Goal: Transaction & Acquisition: Purchase product/service

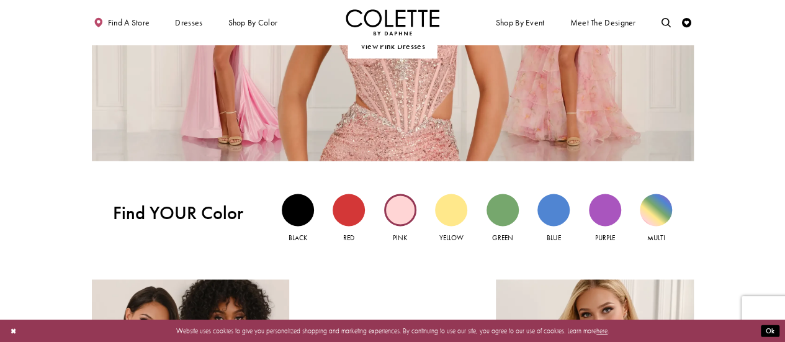
scroll to position [869, 0]
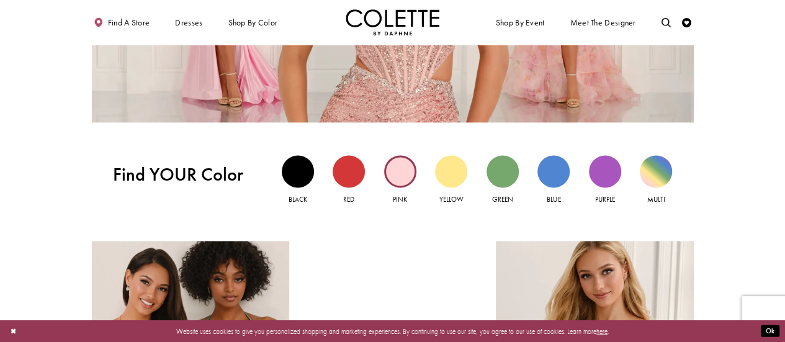
click at [401, 176] on div "Pink view" at bounding box center [400, 171] width 32 height 32
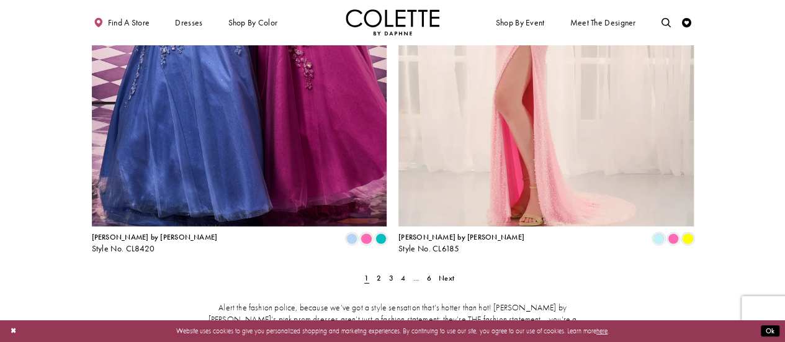
scroll to position [1675, 0]
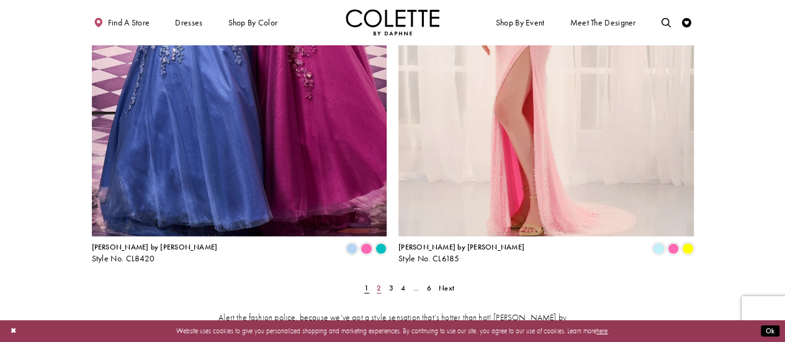
click at [375, 281] on link "2" at bounding box center [379, 288] width 10 height 14
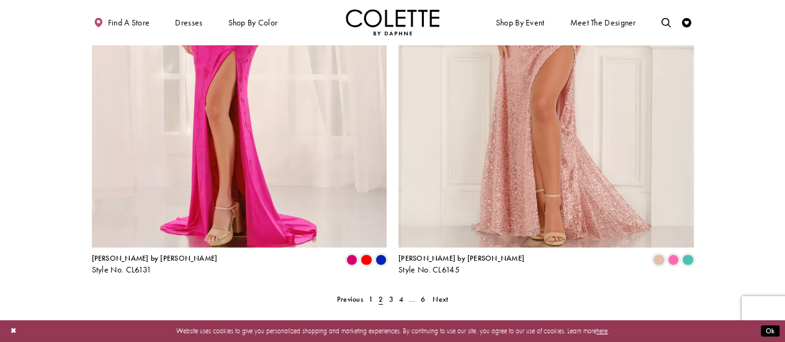
scroll to position [1726, 0]
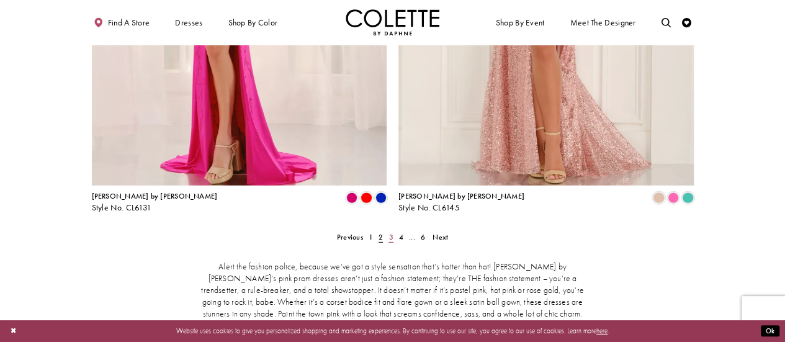
click at [390, 232] on span "3" at bounding box center [390, 237] width 4 height 10
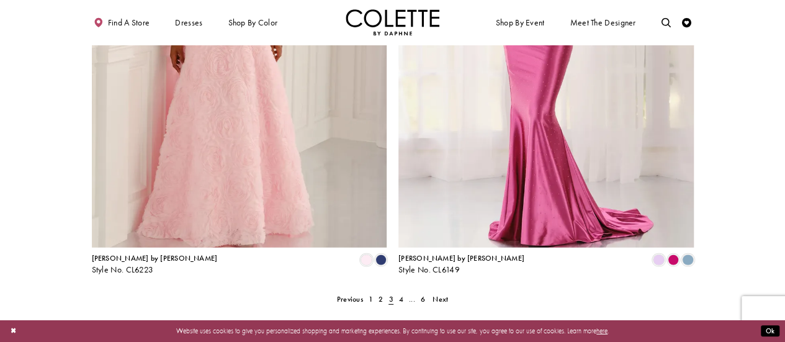
scroll to position [1788, 0]
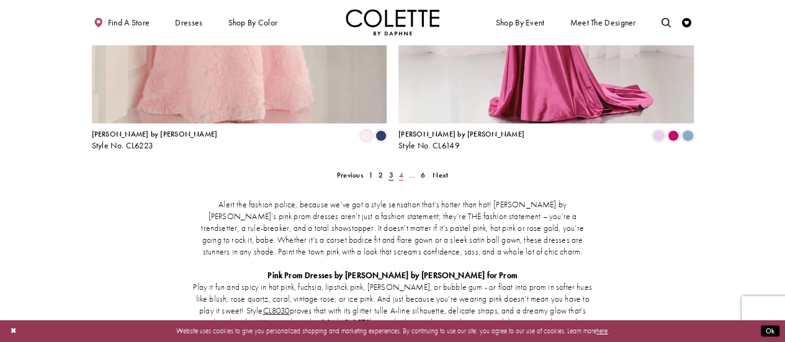
click at [401, 170] on span "4" at bounding box center [401, 175] width 4 height 10
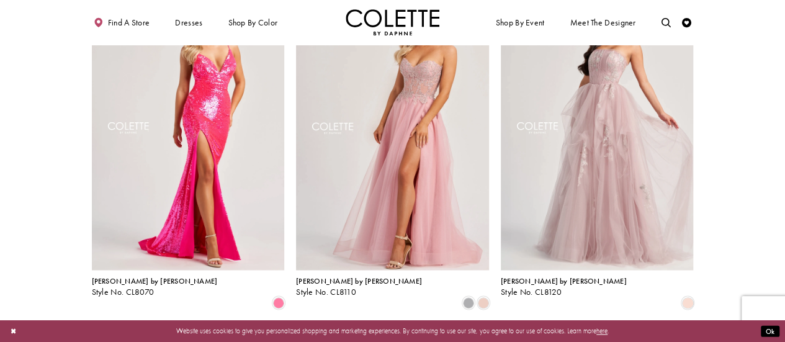
scroll to position [733, 0]
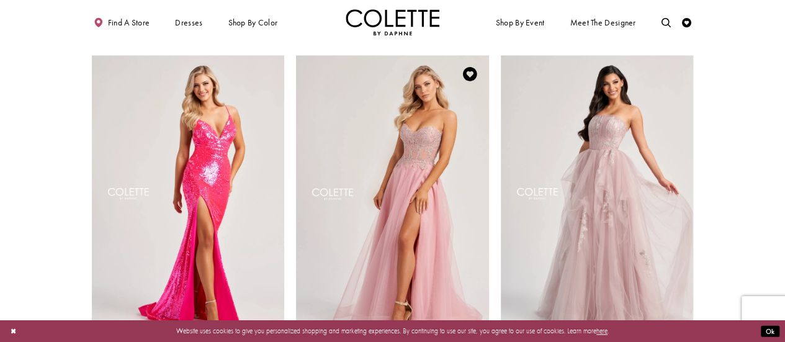
click at [413, 178] on img "Visit Colette by Daphne Style No. CL8110 Page" at bounding box center [392, 195] width 193 height 280
